Goal: Information Seeking & Learning: Check status

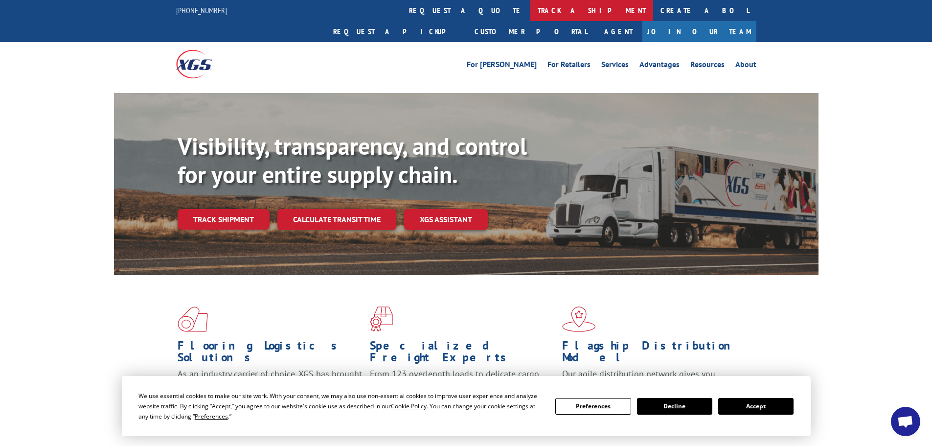
click at [530, 12] on link "track a shipment" at bounding box center [591, 10] width 123 height 21
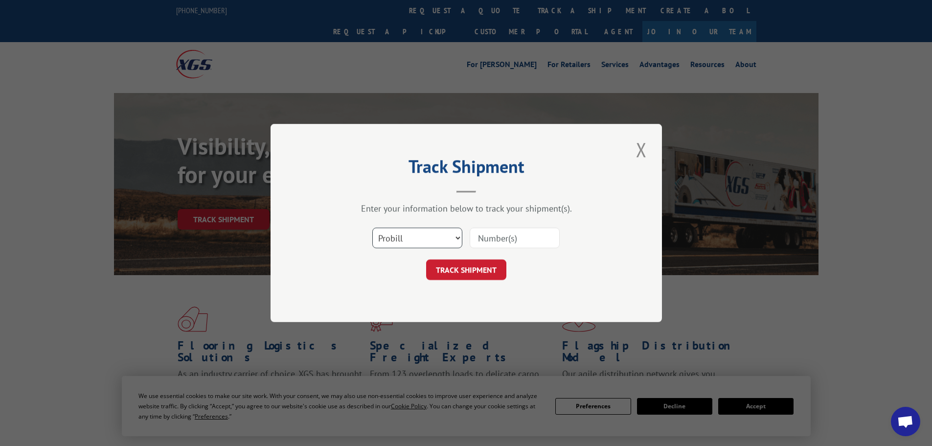
click at [384, 233] on select "Select category... Probill BOL PO" at bounding box center [417, 237] width 90 height 21
select select "bol"
click at [372, 227] on select "Select category... Probill BOL PO" at bounding box center [417, 237] width 90 height 21
click at [485, 241] on input at bounding box center [514, 237] width 90 height 21
paste input "5938384"
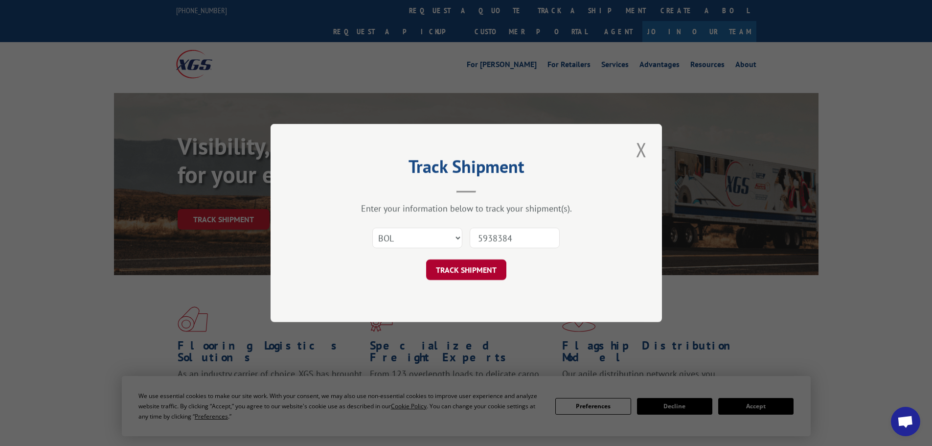
type input "5938384"
click at [482, 271] on button "TRACK SHIPMENT" at bounding box center [466, 269] width 80 height 21
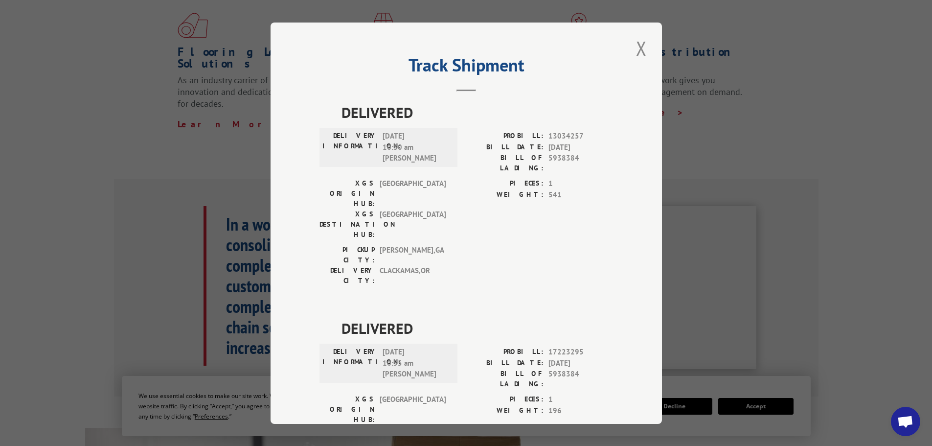
click at [634, 48] on button "Close modal" at bounding box center [641, 48] width 17 height 27
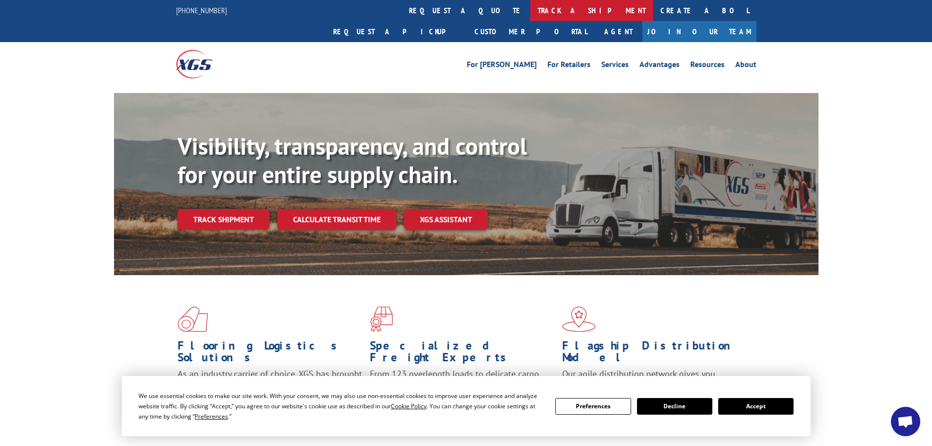
click at [530, 5] on link "track a shipment" at bounding box center [591, 10] width 123 height 21
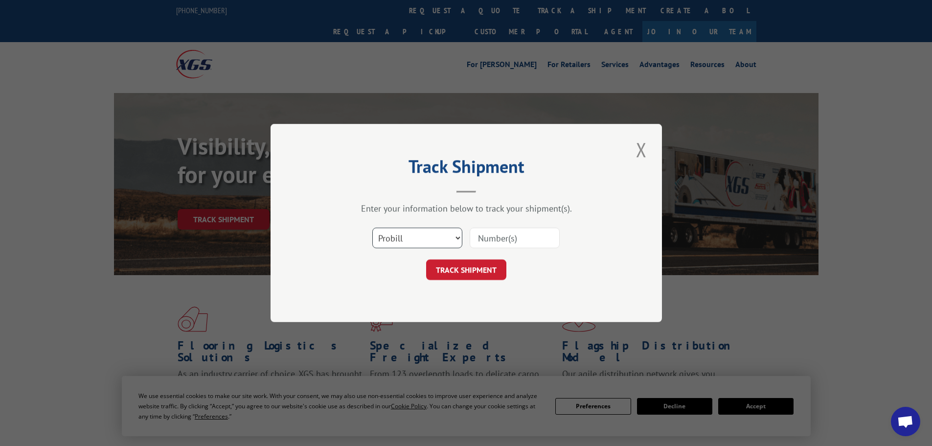
click at [381, 236] on select "Select category... Probill BOL PO" at bounding box center [417, 237] width 90 height 21
select select "bol"
click at [372, 227] on select "Select category... Probill BOL PO" at bounding box center [417, 237] width 90 height 21
click at [496, 243] on input at bounding box center [514, 237] width 90 height 21
paste input "4843979"
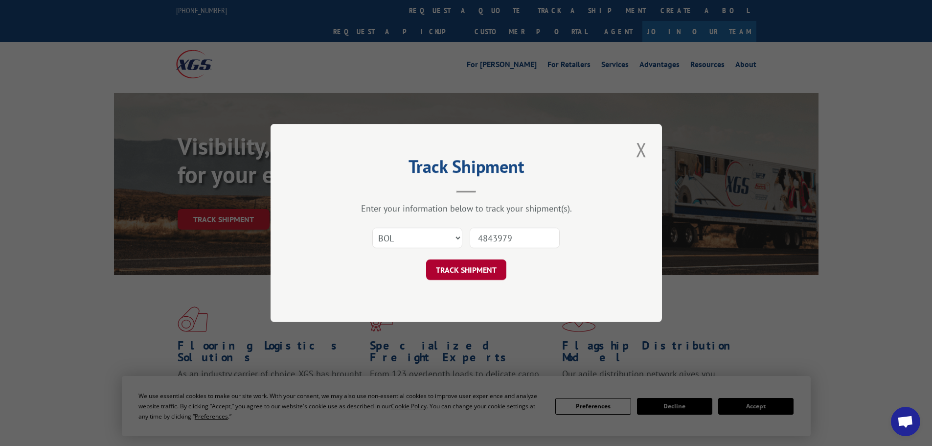
type input "4843979"
click at [495, 270] on button "TRACK SHIPMENT" at bounding box center [466, 269] width 80 height 21
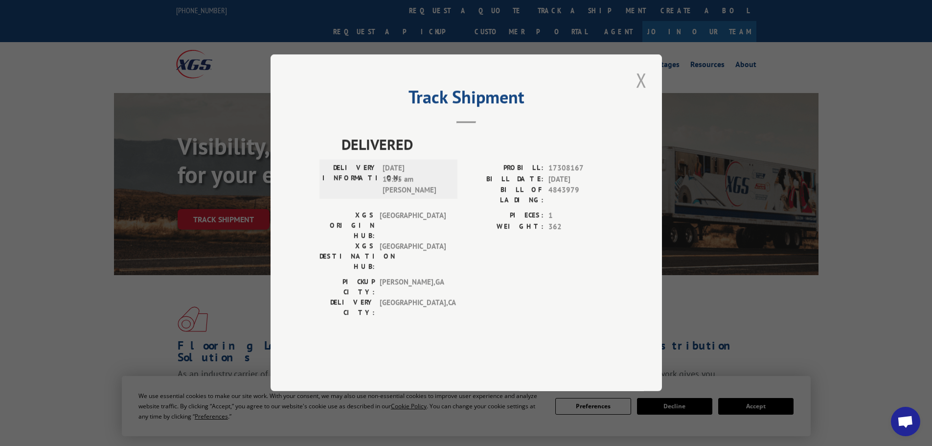
click at [639, 93] on button "Close modal" at bounding box center [641, 80] width 17 height 27
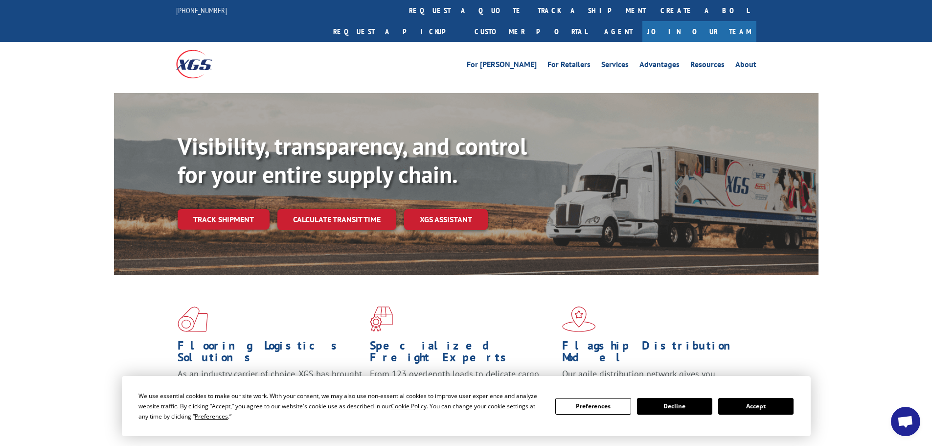
click at [530, 1] on link "track a shipment" at bounding box center [591, 10] width 123 height 21
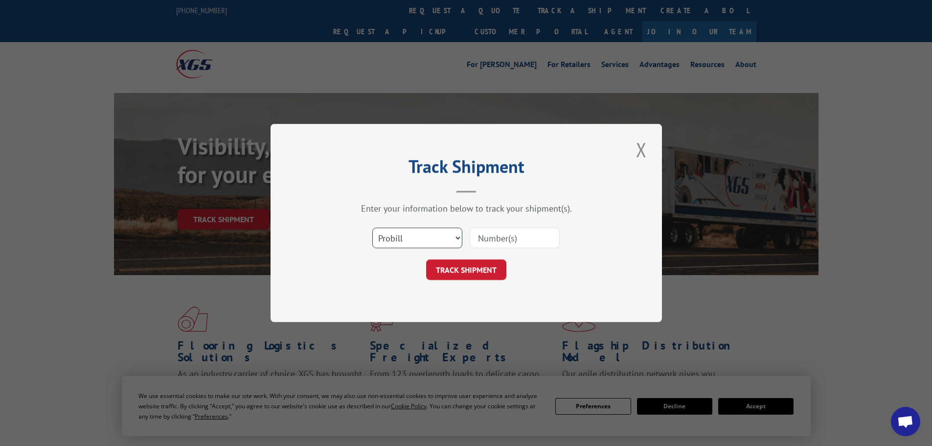
click at [412, 241] on select "Select category... Probill BOL PO" at bounding box center [417, 237] width 90 height 21
select select "bol"
click at [372, 227] on select "Select category... Probill BOL PO" at bounding box center [417, 237] width 90 height 21
click at [510, 245] on input at bounding box center [514, 237] width 90 height 21
paste input "5951161"
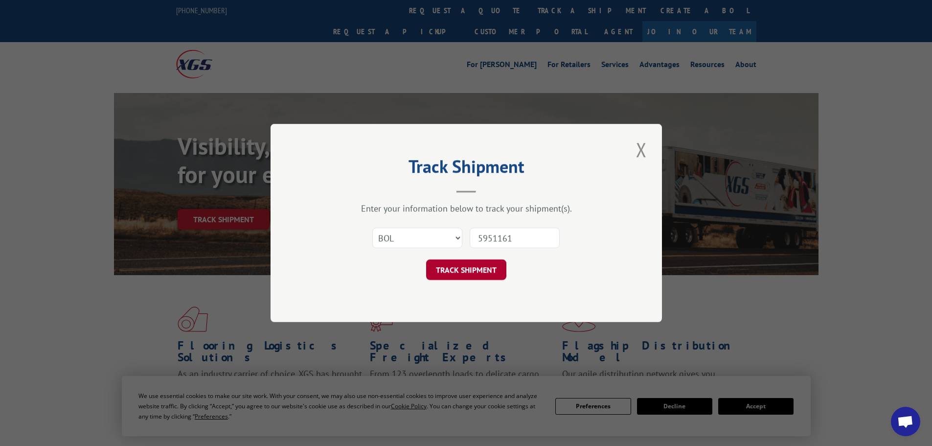
type input "5951161"
click at [490, 273] on button "TRACK SHIPMENT" at bounding box center [466, 269] width 80 height 21
